Goal: Task Accomplishment & Management: Use online tool/utility

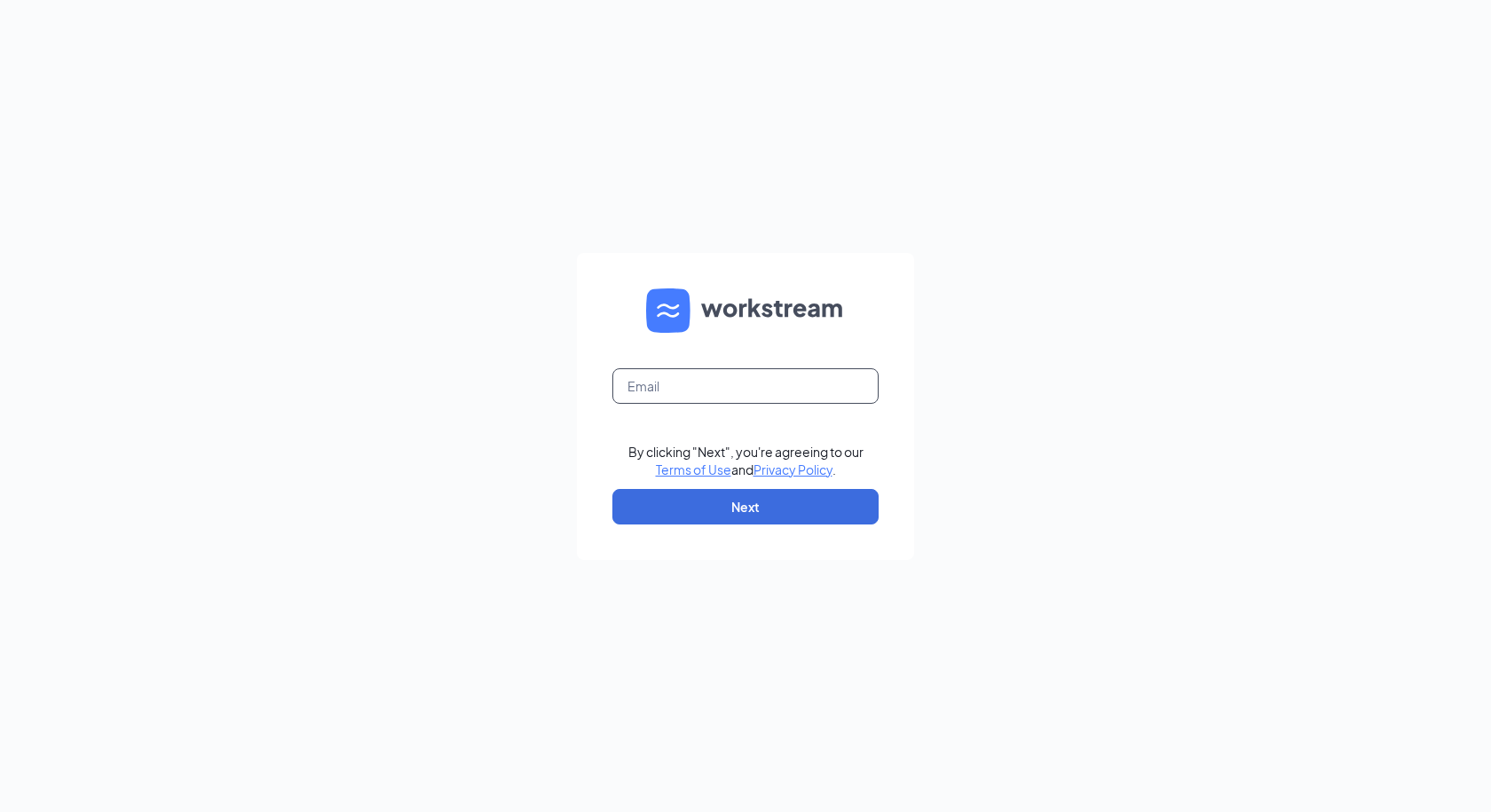
click at [738, 396] on input "text" at bounding box center [745, 386] width 266 height 35
type input "[EMAIL_ADDRESS][DOMAIN_NAME]"
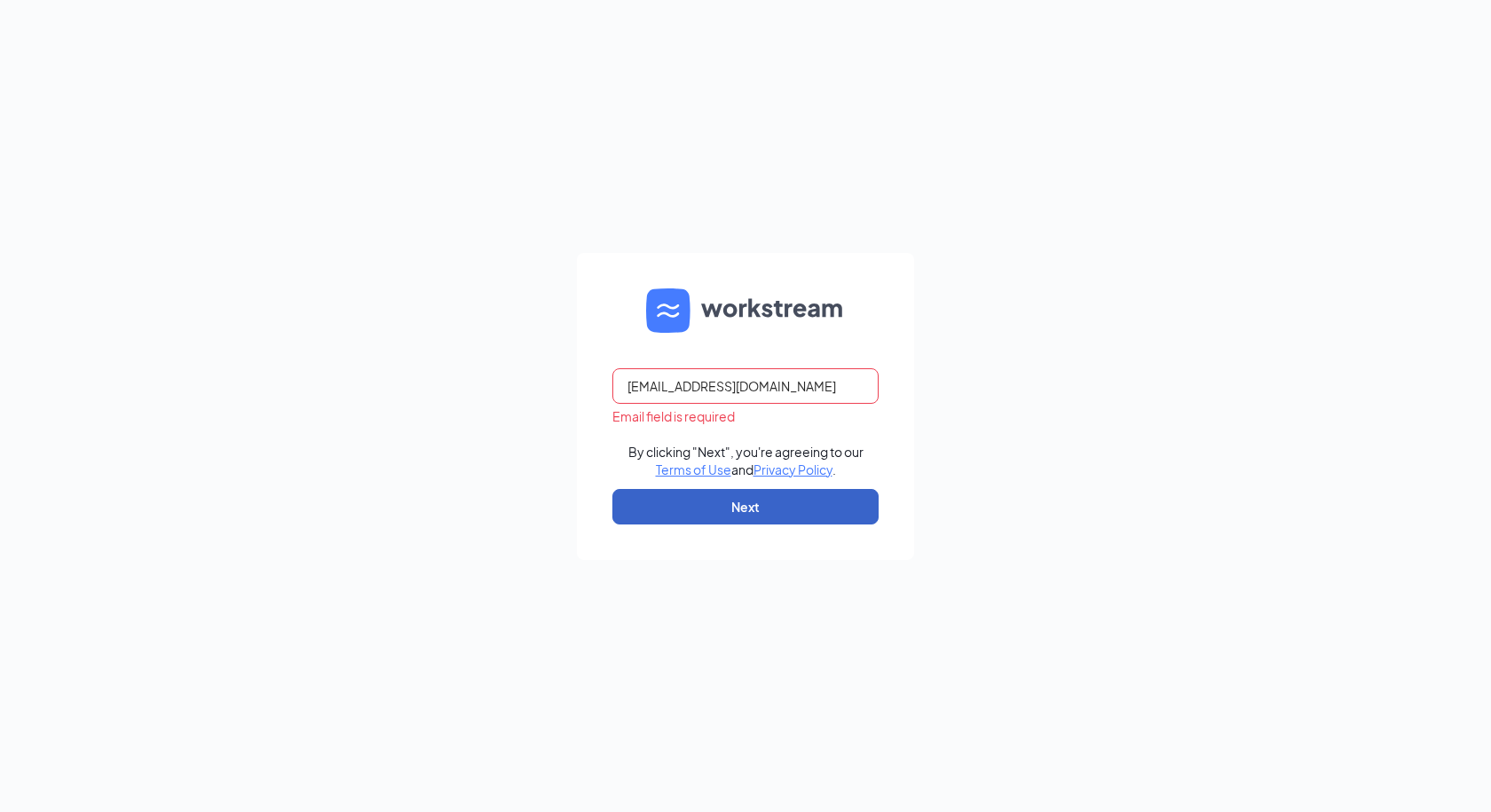
click at [741, 502] on button "Next" at bounding box center [745, 506] width 266 height 35
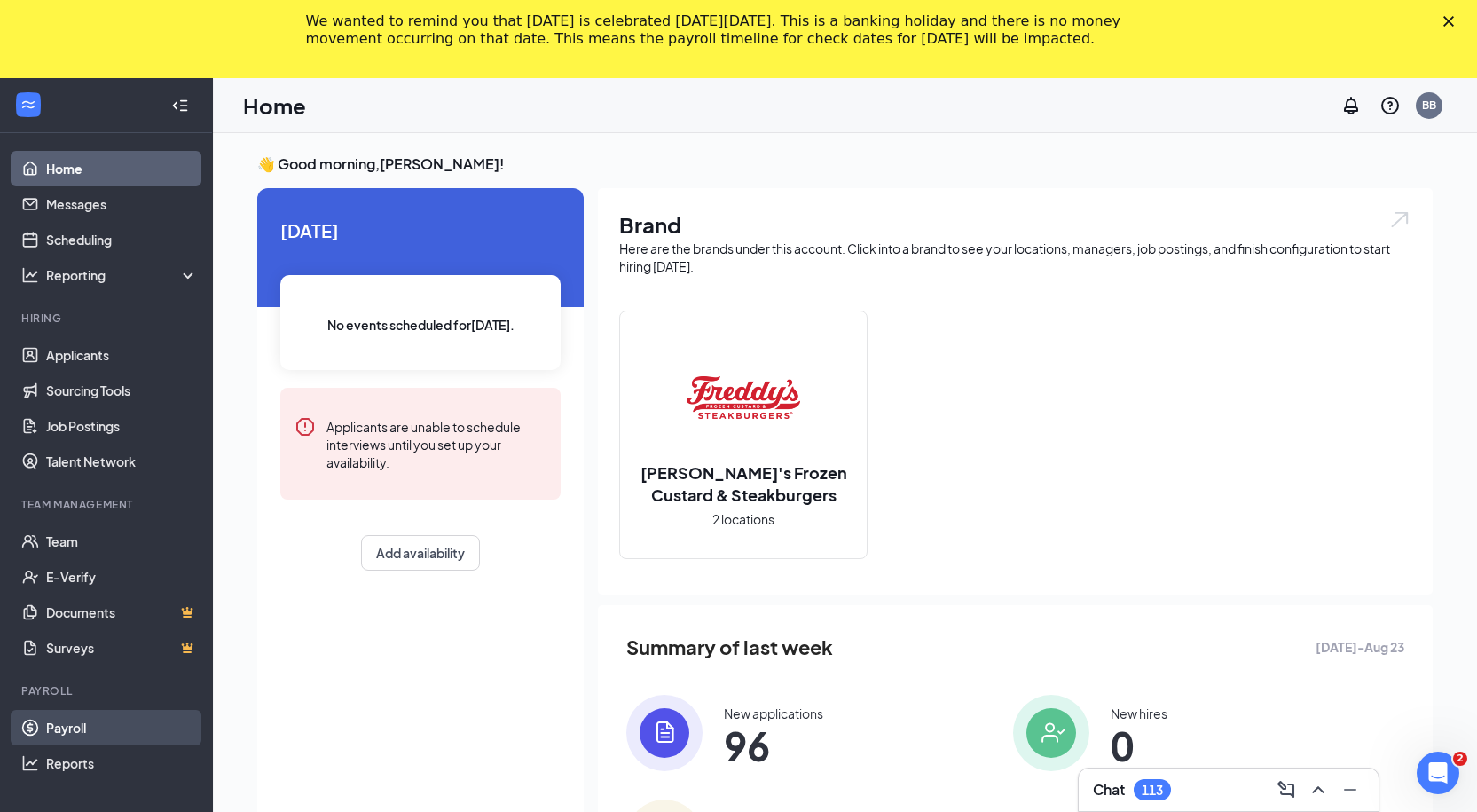
click at [86, 722] on link "Payroll" at bounding box center [122, 727] width 152 height 35
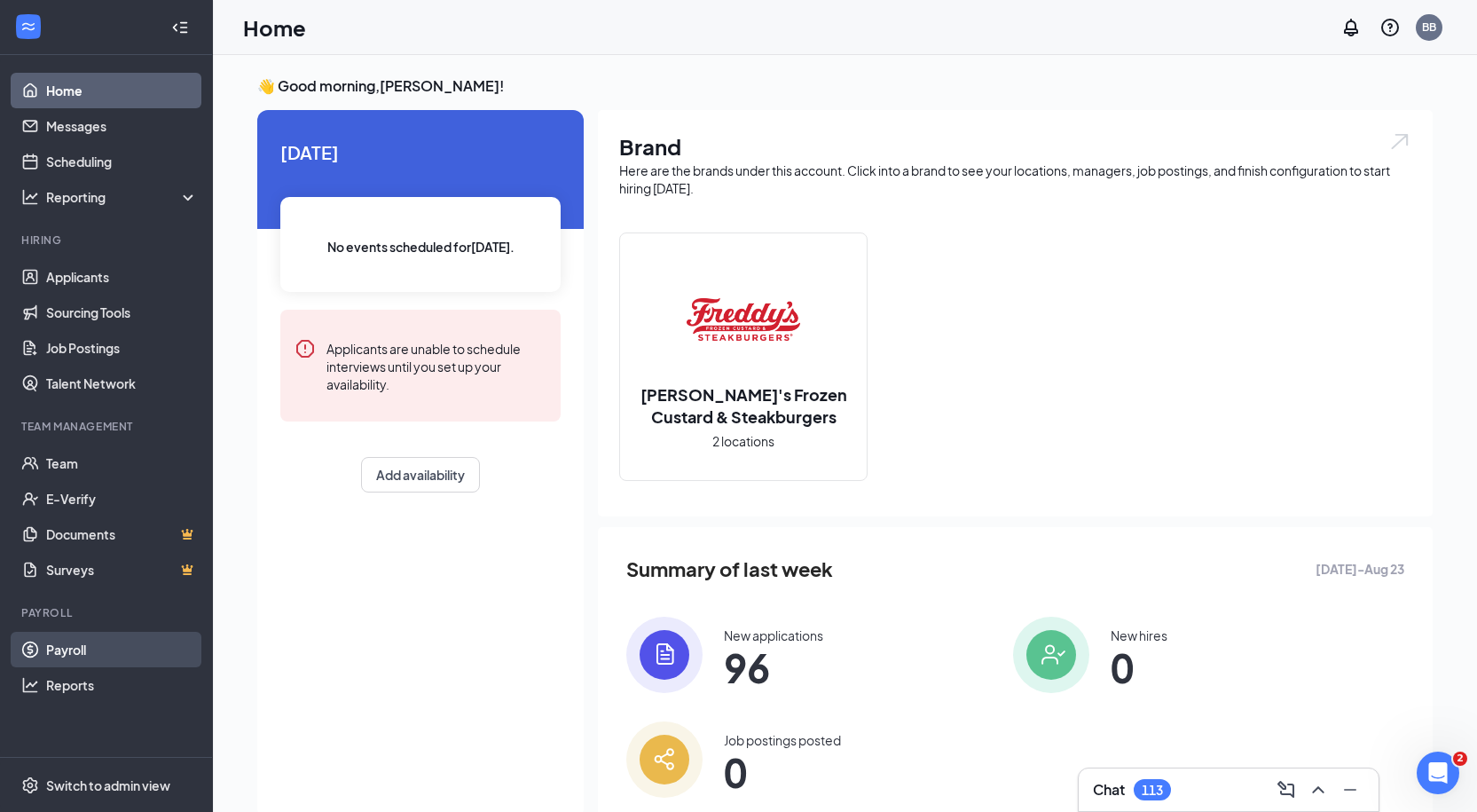
click at [117, 653] on link "Payroll" at bounding box center [122, 649] width 152 height 35
